Goal: Ask a question

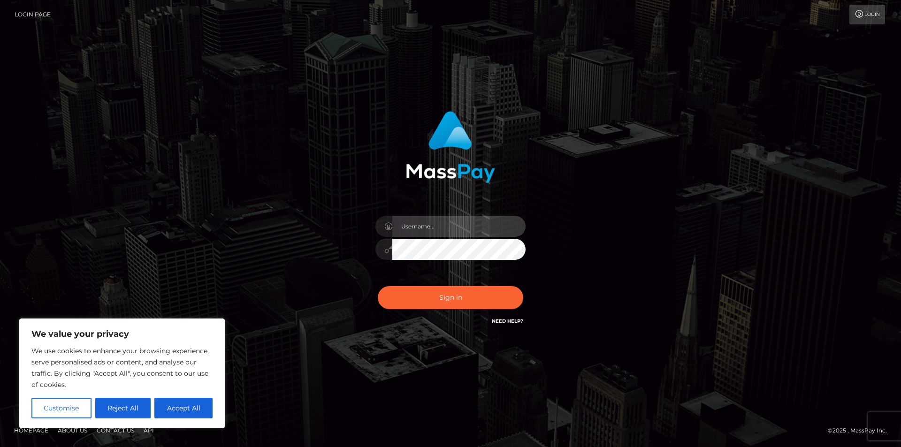
type input "[EMAIL_ADDRESS][DOMAIN_NAME]"
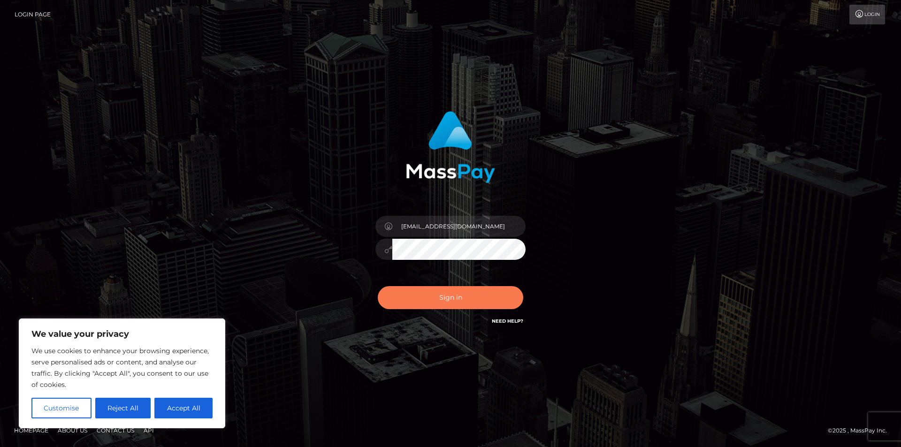
click at [441, 299] on button "Sign in" at bounding box center [450, 297] width 145 height 23
click at [178, 411] on button "Accept All" at bounding box center [183, 408] width 58 height 21
checkbox input "true"
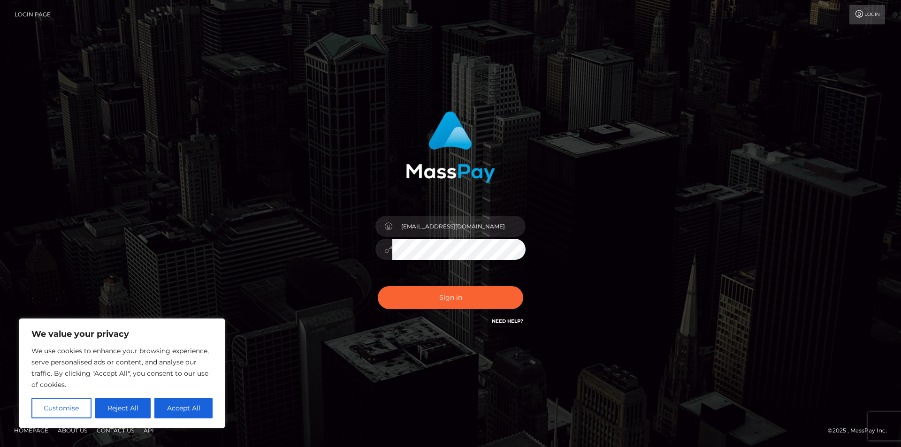
checkbox input "true"
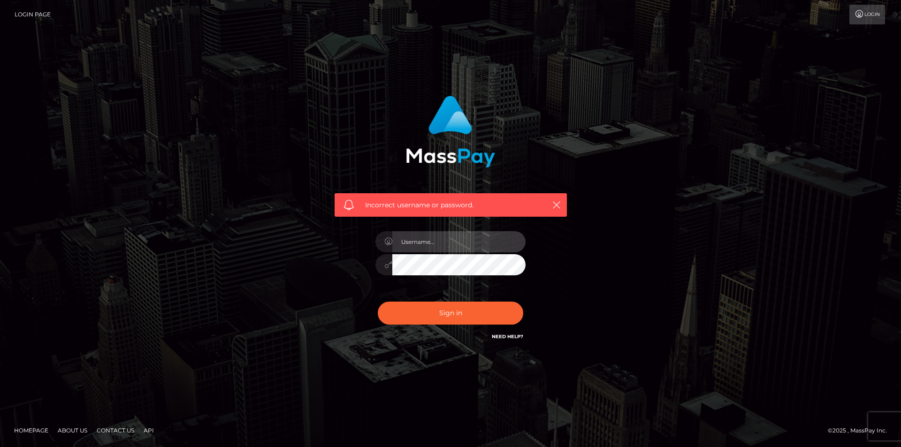
type input "[EMAIL_ADDRESS][DOMAIN_NAME]"
click at [430, 246] on input "[EMAIL_ADDRESS][DOMAIN_NAME]" at bounding box center [458, 241] width 133 height 21
click at [380, 267] on div at bounding box center [383, 264] width 17 height 21
click at [497, 332] on h6 "Need Help?" at bounding box center [507, 336] width 31 height 8
click at [499, 336] on link "Need Help?" at bounding box center [507, 336] width 31 height 6
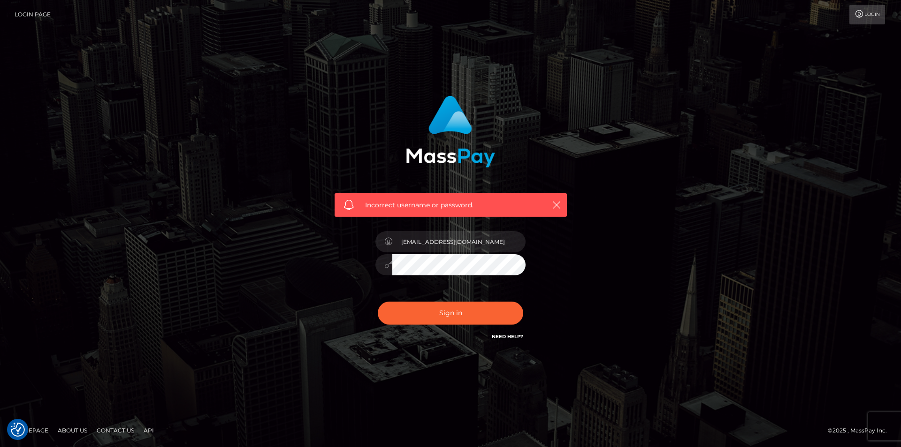
click at [503, 336] on link "Need Help?" at bounding box center [507, 336] width 31 height 6
